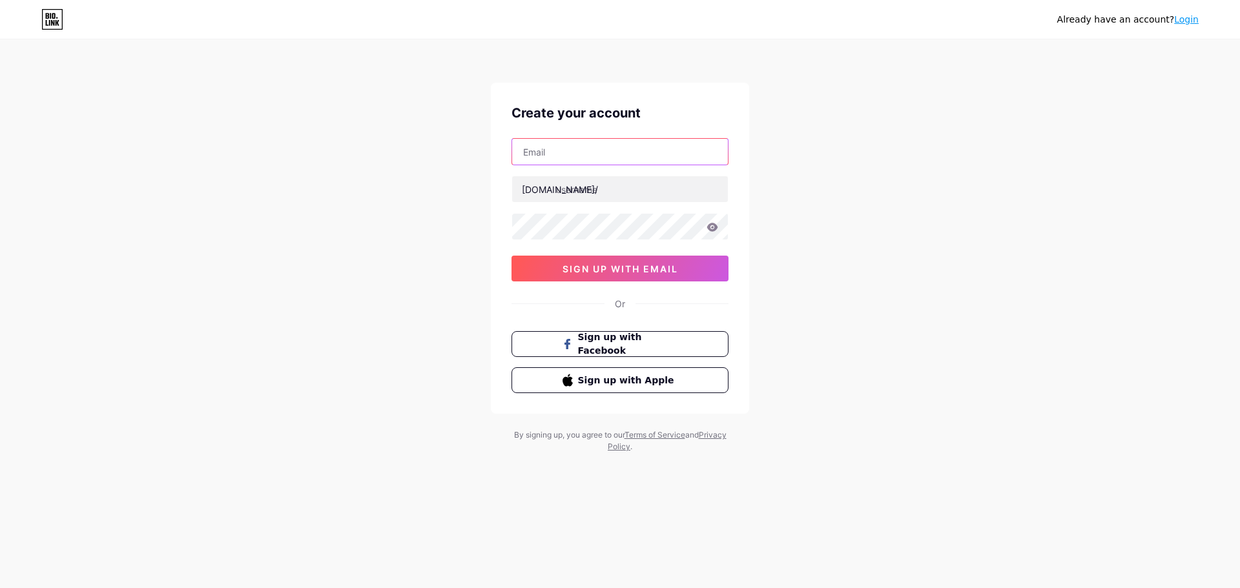
click at [556, 149] on input "text" at bounding box center [620, 152] width 216 height 26
click at [1183, 18] on link "Login" at bounding box center [1186, 19] width 25 height 10
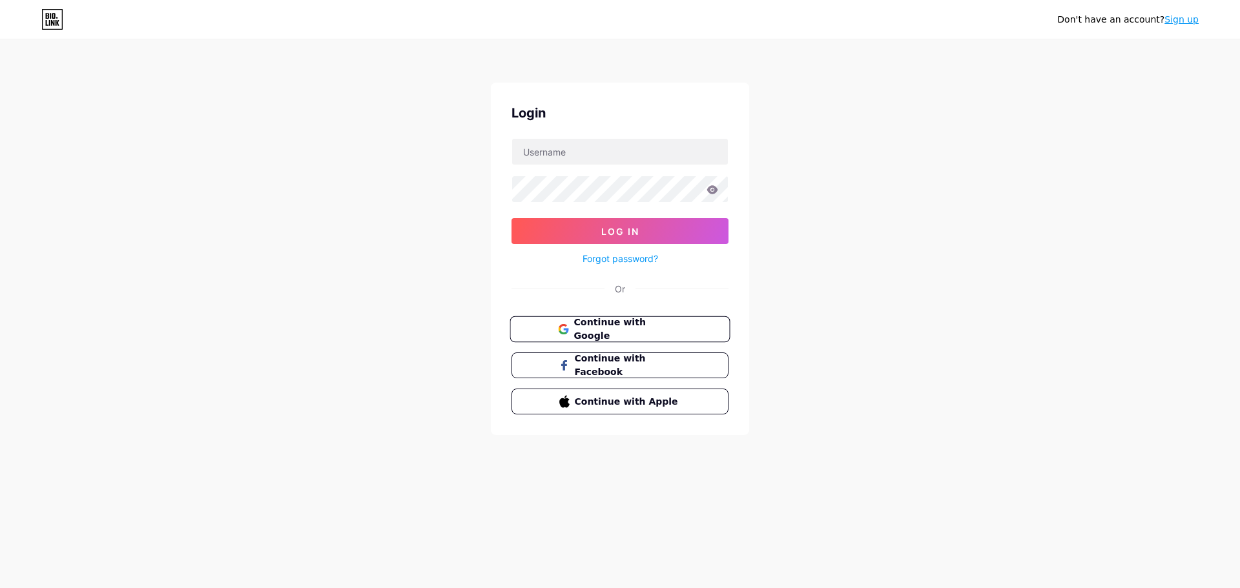
click at [626, 324] on span "Continue with Google" at bounding box center [627, 330] width 108 height 28
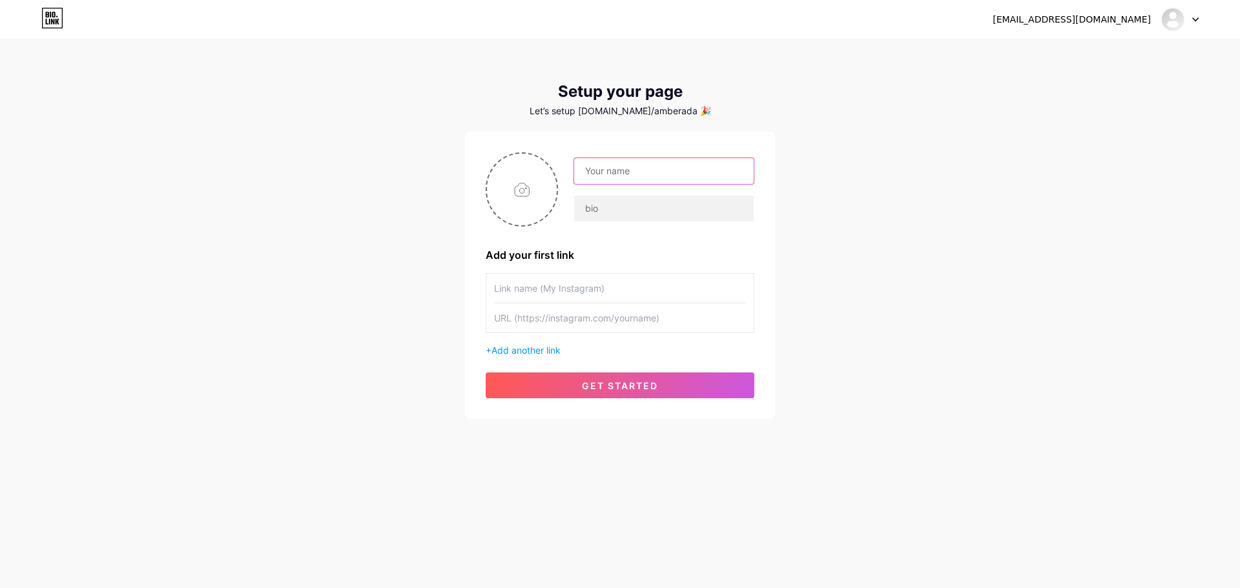
click at [621, 170] on input "text" at bounding box center [663, 171] width 179 height 26
paste input "[PERSON_NAME]"
type input "[PERSON_NAME]"
paste input "We offer 24/7 emergency sewage cleaning services across the [GEOGRAPHIC_DATA]. …"
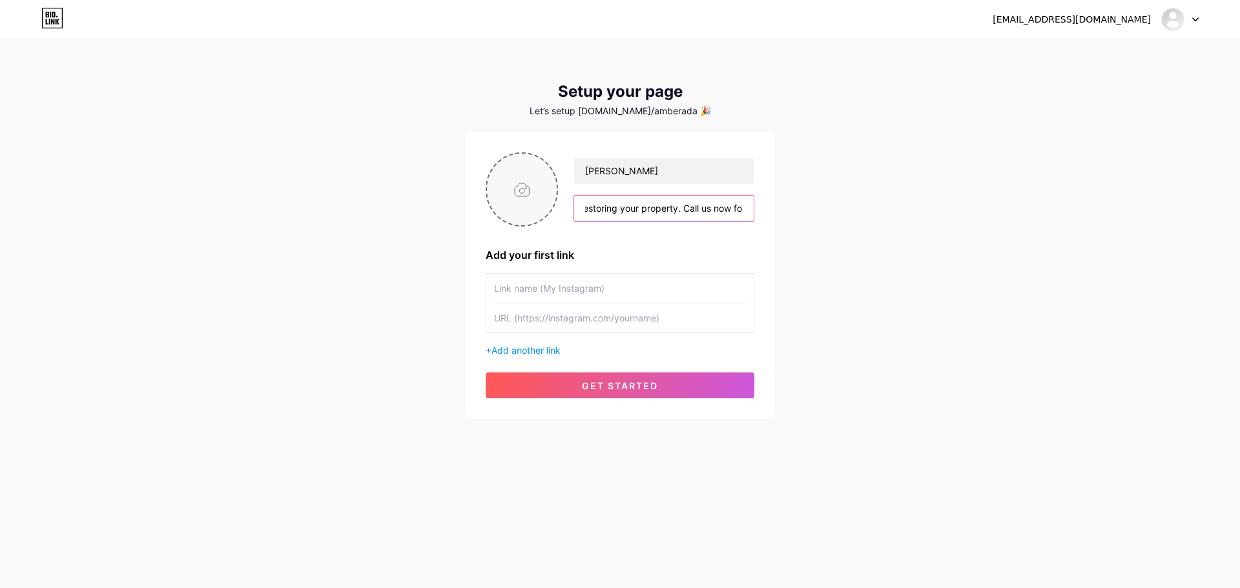
type input "We offer 24/7 emergency sewage cleaning services across the [GEOGRAPHIC_DATA]. …"
click at [533, 192] on input "file" at bounding box center [522, 190] width 70 height 72
type input "C:\fakepath\amberadams cleaning logo.png"
click at [535, 272] on div "[PERSON_NAME] We offer 24/7 emergency sewage cleaning services across the [GEOG…" at bounding box center [620, 275] width 269 height 246
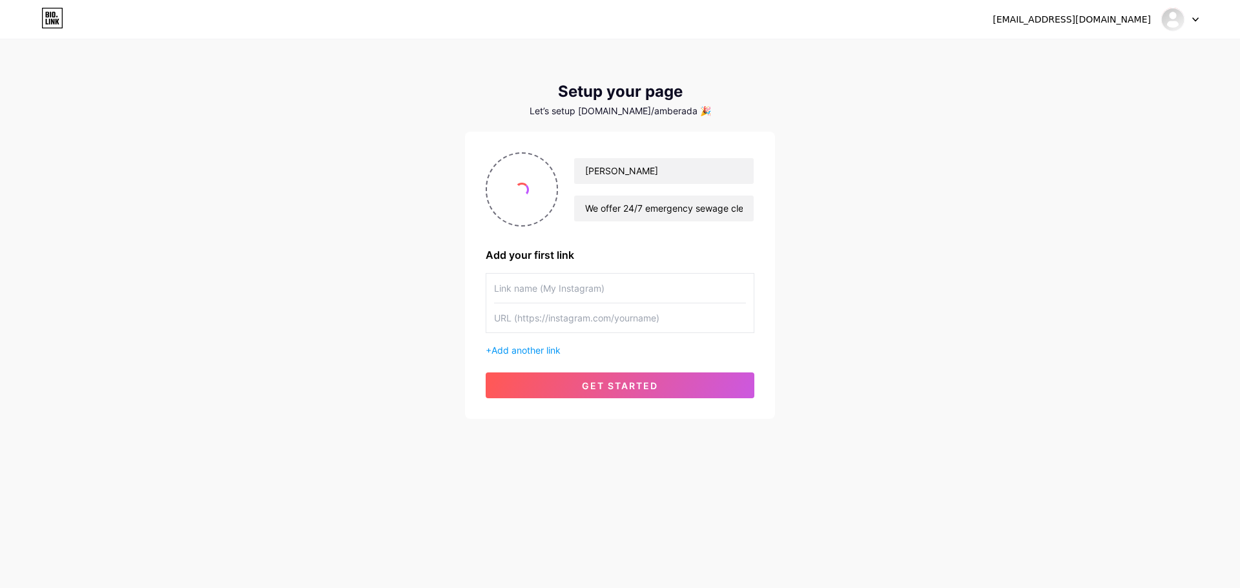
click at [537, 283] on input "text" at bounding box center [620, 288] width 252 height 29
paste input "Sewage Cleaning Services in [GEOGRAPHIC_DATA]"
type input "Sewage Cleaning Services in [GEOGRAPHIC_DATA]"
paste input "[URL][DOMAIN_NAME]"
type input "[URL][DOMAIN_NAME]"
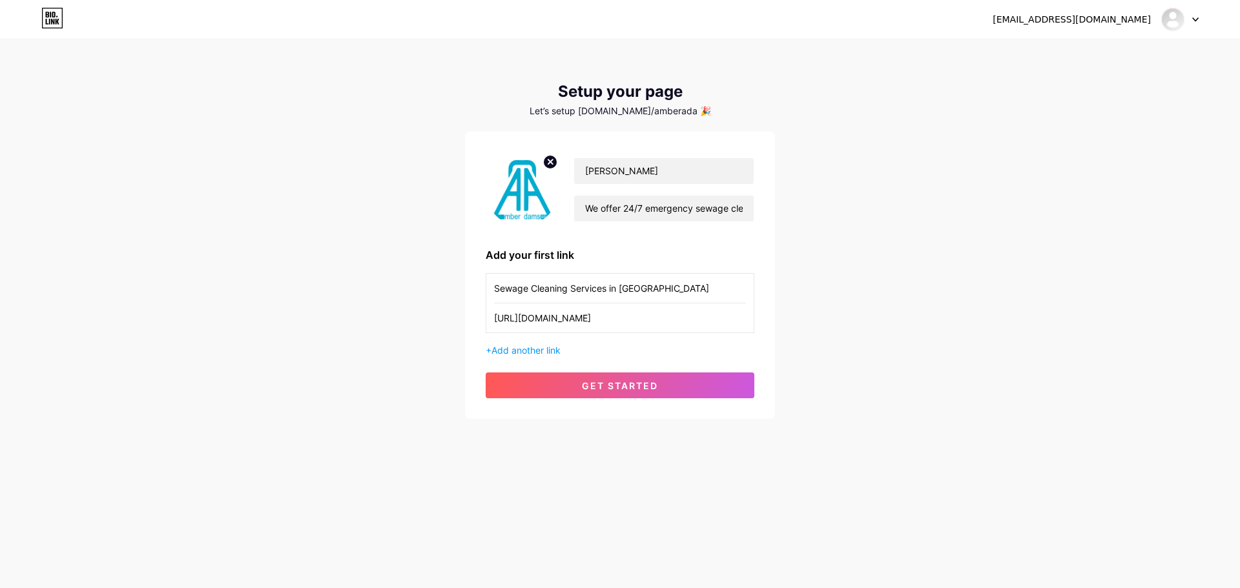
click at [610, 404] on div "[PERSON_NAME] We offer 24/7 emergency sewage cleaning services across the [GEOG…" at bounding box center [620, 275] width 310 height 287
click at [610, 389] on span "get started" at bounding box center [620, 385] width 76 height 11
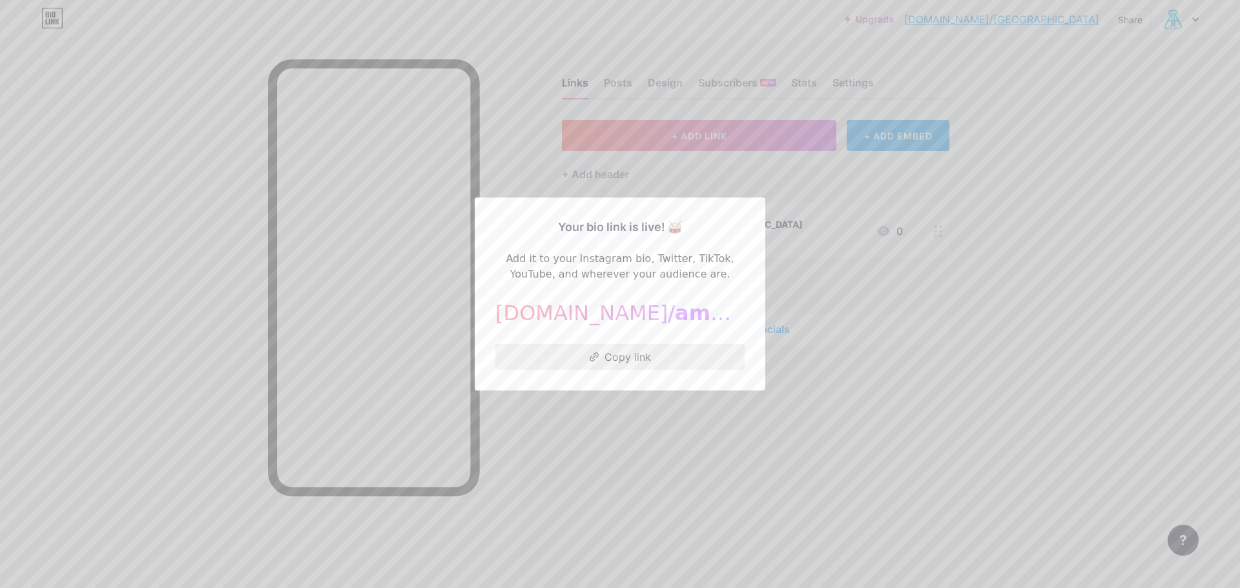
click at [626, 361] on button "Copy link" at bounding box center [619, 357] width 249 height 26
